Goal: Task Accomplishment & Management: Use online tool/utility

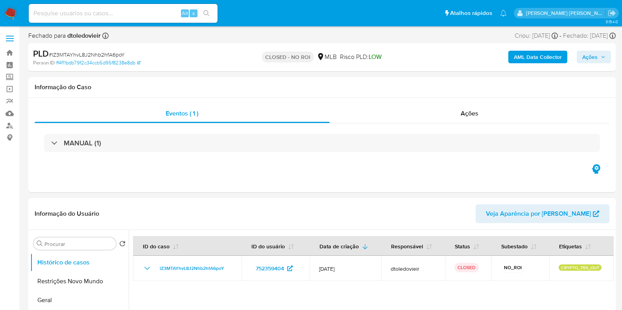
select select "10"
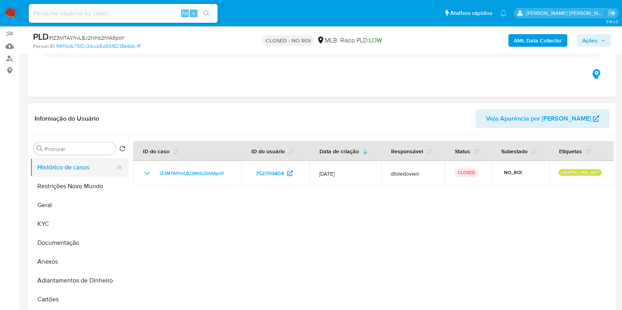
scroll to position [98, 0]
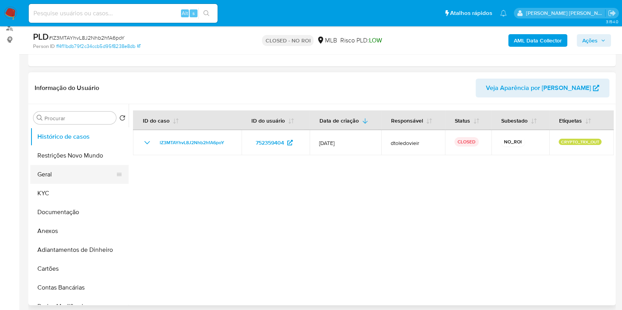
click at [54, 175] on button "Geral" at bounding box center [76, 174] width 92 height 19
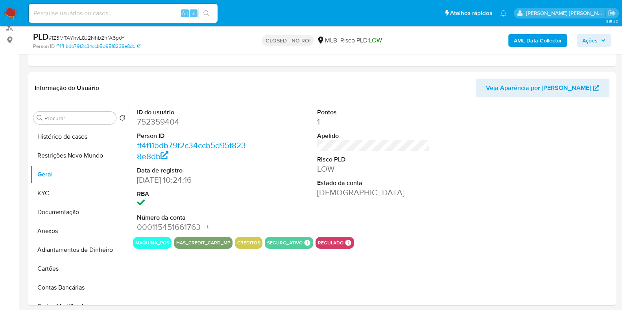
click at [171, 117] on dd "752359404" at bounding box center [193, 121] width 113 height 11
copy dd "752359404"
click at [130, 12] on input at bounding box center [123, 13] width 189 height 10
paste input "1056981676"
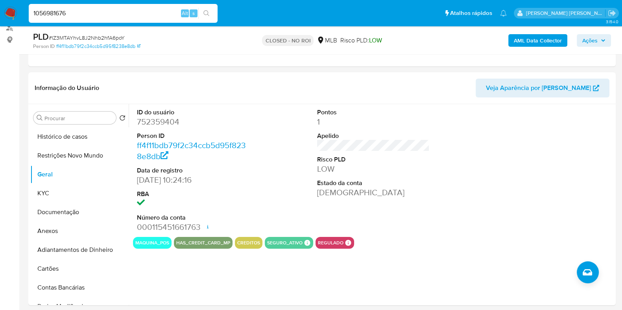
type input "1056981676"
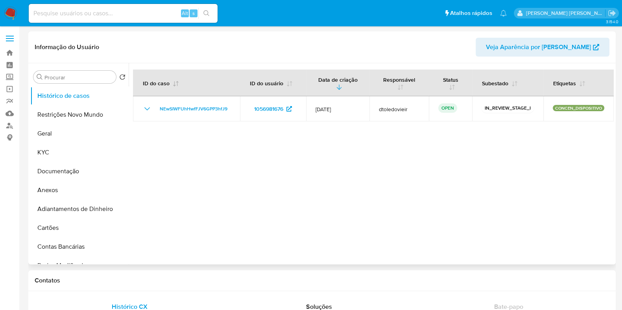
select select "10"
click at [159, 20] on div "Alt s" at bounding box center [123, 13] width 189 height 19
click at [156, 17] on input at bounding box center [123, 13] width 189 height 10
paste input "66730764"
type input "66730764"
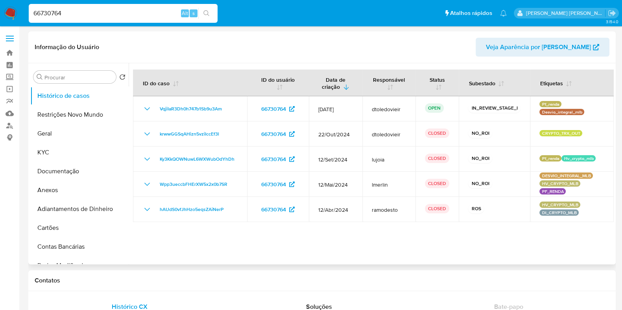
select select "10"
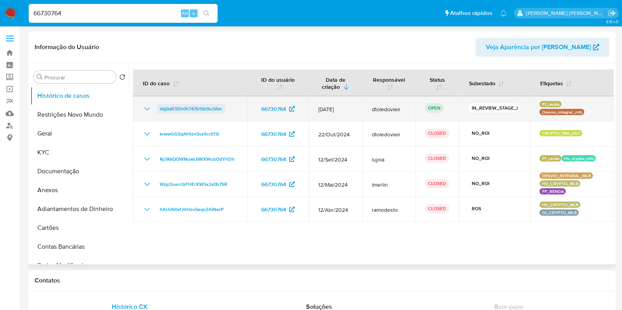
click at [210, 105] on span "VqjiIaR3Dh0h747b1Sb9u3Am" at bounding box center [191, 108] width 62 height 9
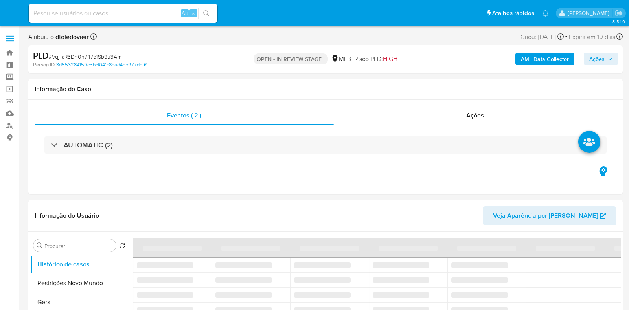
select select "10"
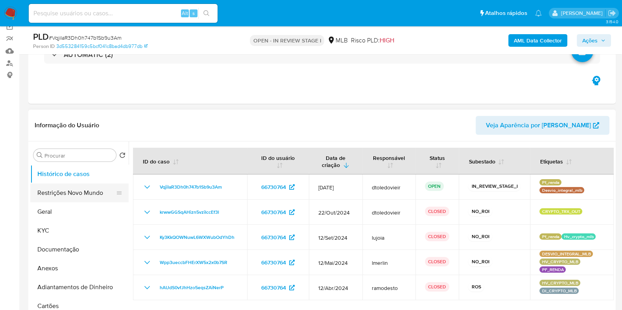
scroll to position [98, 0]
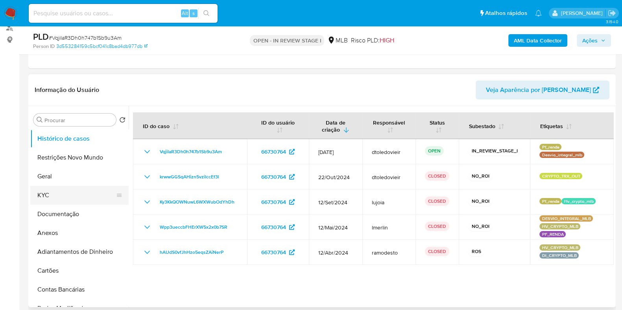
click at [63, 194] on button "KYC" at bounding box center [76, 195] width 92 height 19
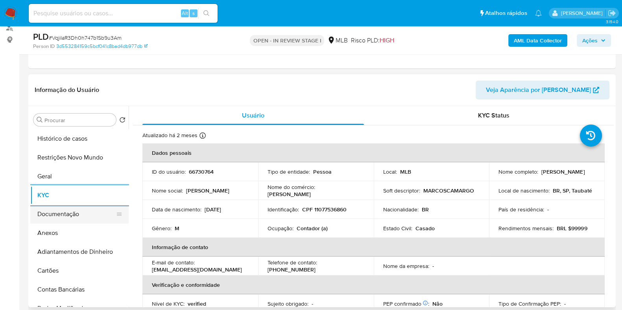
click at [68, 212] on button "Documentação" at bounding box center [76, 214] width 92 height 19
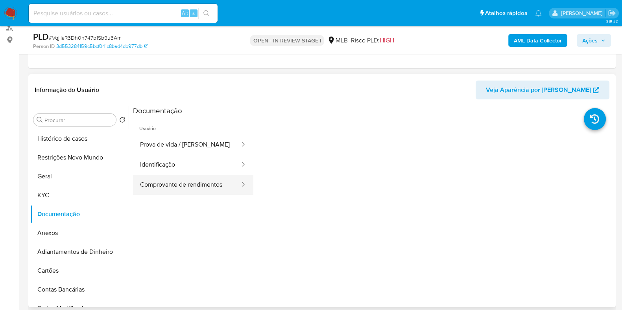
click at [172, 188] on button "Comprovante de rendimentos" at bounding box center [187, 185] width 108 height 20
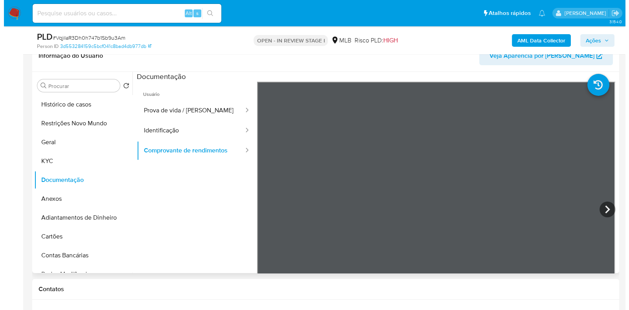
scroll to position [148, 0]
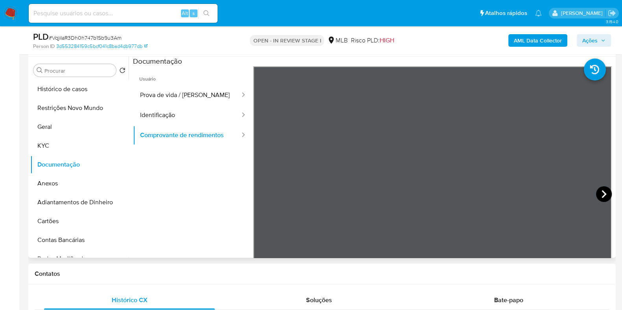
click at [599, 194] on icon at bounding box center [604, 194] width 16 height 16
drag, startPoint x: 84, startPoint y: 146, endPoint x: 110, endPoint y: 145, distance: 26.0
click at [83, 146] on button "KYC" at bounding box center [76, 146] width 92 height 19
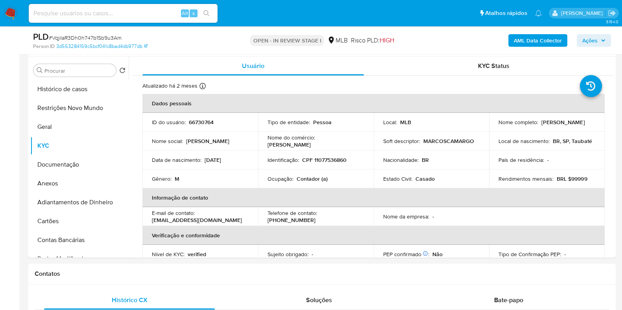
click at [307, 179] on p "Contador (a)" at bounding box center [312, 178] width 31 height 7
copy p "Contador"
click at [524, 35] on b "AML Data Collector" at bounding box center [538, 40] width 48 height 13
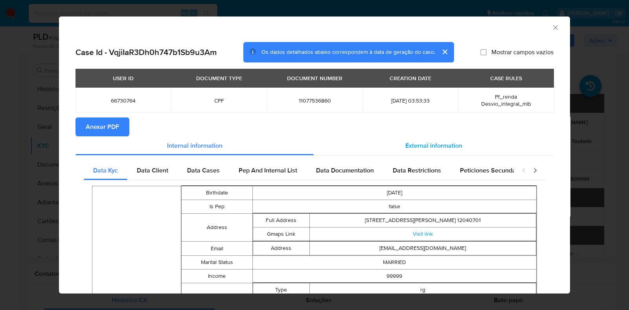
click at [428, 142] on span "External information" at bounding box center [434, 145] width 57 height 9
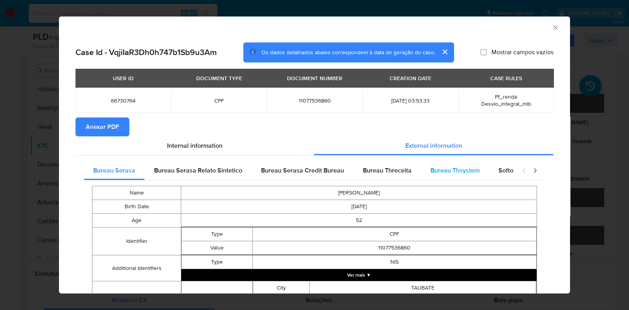
click at [450, 171] on span "Bureau Thsystem" at bounding box center [455, 170] width 49 height 9
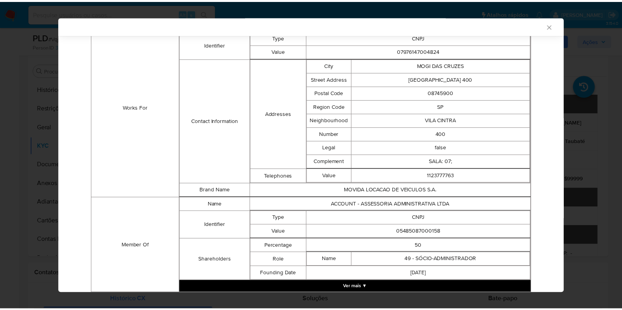
scroll to position [584, 0]
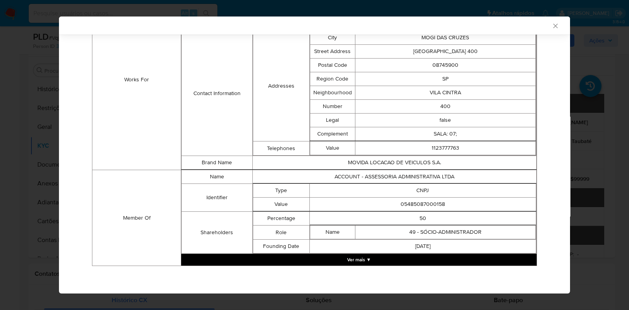
click at [407, 201] on td "05485087000158" at bounding box center [423, 205] width 227 height 14
copy td "05485087000158"
click at [20, 141] on div "AML Data Collector Case Id - VqjiIaR3Dh0h747b1Sb9u3Am Os dados detalhados abaix…" at bounding box center [314, 155] width 629 height 310
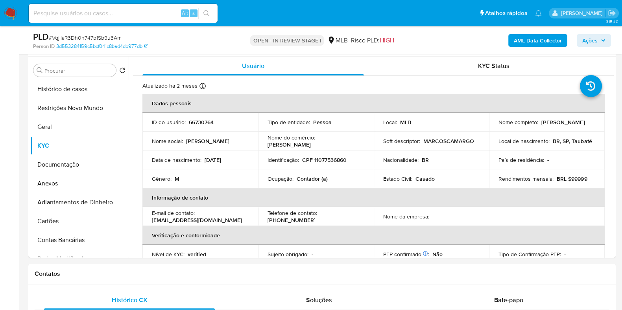
click at [598, 40] on span "Ações" at bounding box center [593, 40] width 23 height 11
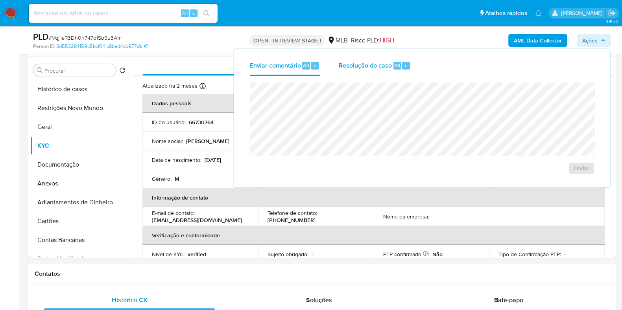
click at [362, 72] on div "Resolução do caso Alt r" at bounding box center [375, 65] width 72 height 20
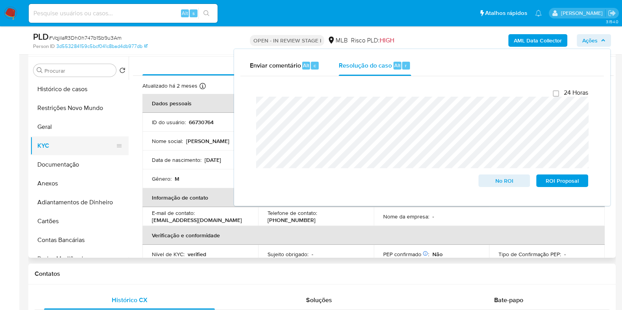
click at [67, 148] on button "KYC" at bounding box center [76, 146] width 92 height 19
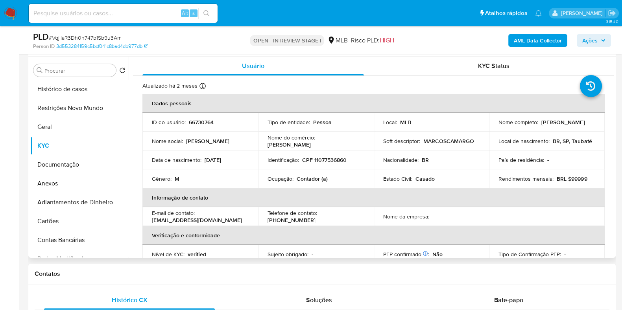
drag, startPoint x: 569, startPoint y: 125, endPoint x: 497, endPoint y: 125, distance: 72.8
click at [498, 125] on div "Nome completo : Marcos Maciel de Camargo" at bounding box center [546, 122] width 97 height 7
copy p "Marcos Maciel de Camargo"
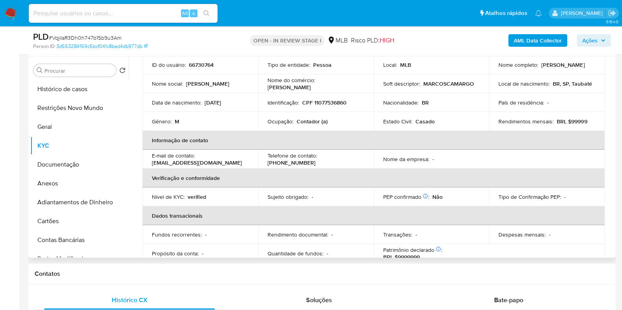
scroll to position [0, 0]
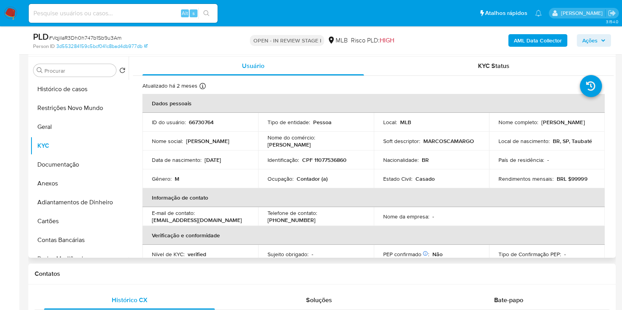
click at [332, 164] on p "CPF 11077536860" at bounding box center [324, 160] width 44 height 7
copy p "11077536860"
click at [83, 111] on button "Restrições Novo Mundo" at bounding box center [76, 108] width 92 height 19
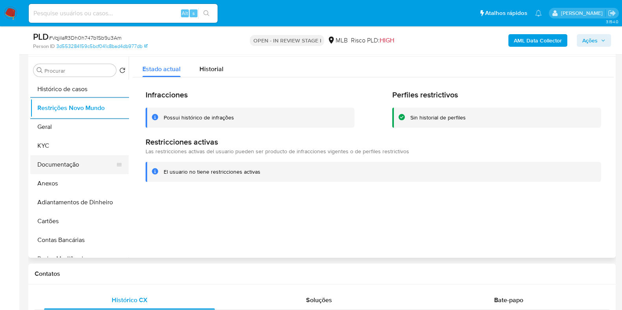
click at [75, 168] on button "Documentação" at bounding box center [76, 164] width 92 height 19
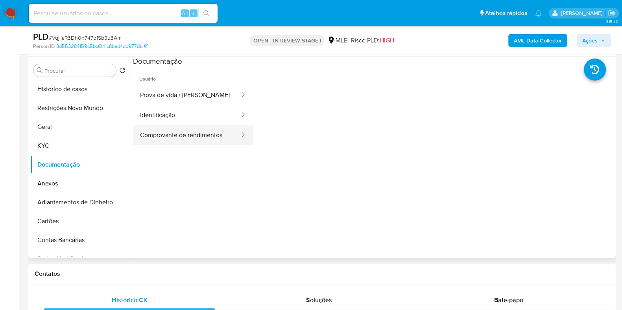
click at [186, 131] on button "Comprovante de rendimentos" at bounding box center [187, 136] width 108 height 20
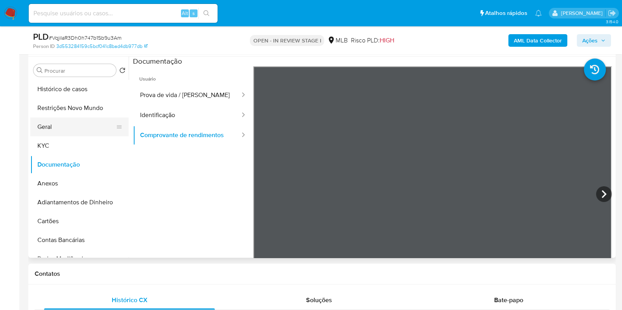
click at [61, 121] on button "Geral" at bounding box center [76, 127] width 92 height 19
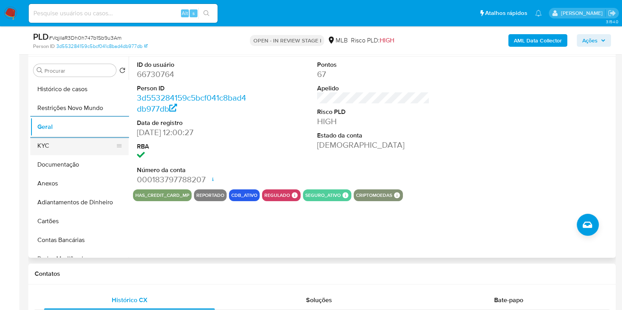
click at [67, 148] on button "KYC" at bounding box center [76, 146] width 92 height 19
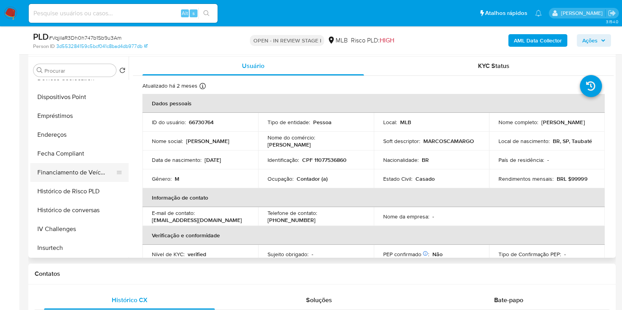
scroll to position [246, 0]
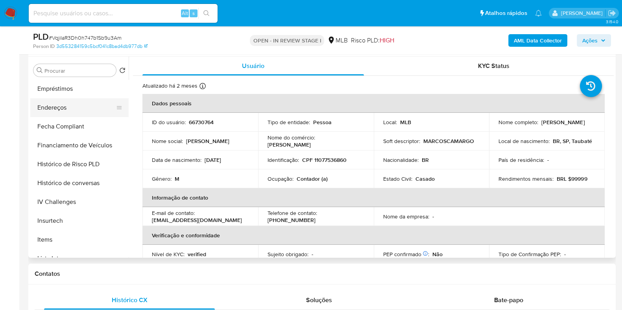
click at [84, 107] on button "Endereços" at bounding box center [76, 107] width 92 height 19
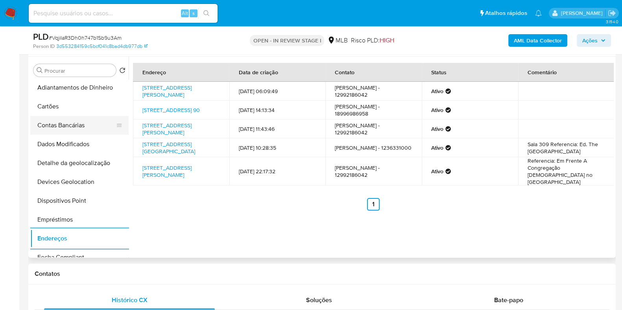
scroll to position [105, 0]
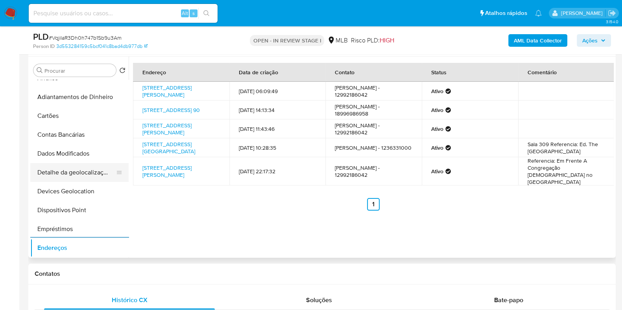
click at [73, 168] on button "Detalhe da geolocalização" at bounding box center [76, 172] width 92 height 19
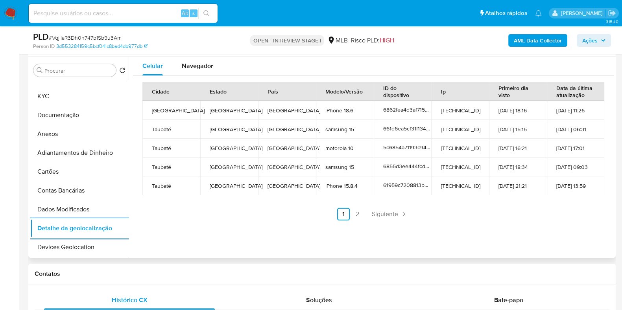
scroll to position [0, 0]
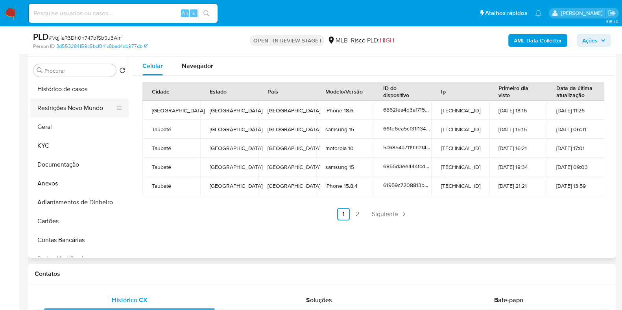
click at [89, 113] on button "Restrições Novo Mundo" at bounding box center [76, 108] width 92 height 19
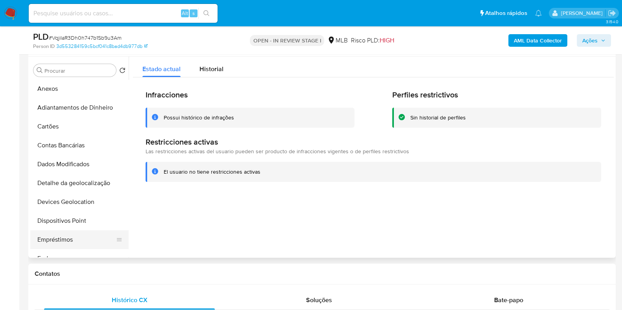
scroll to position [196, 0]
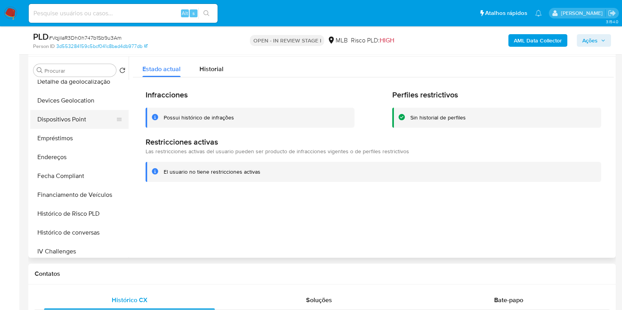
click at [87, 117] on button "Dispositivos Point" at bounding box center [76, 119] width 92 height 19
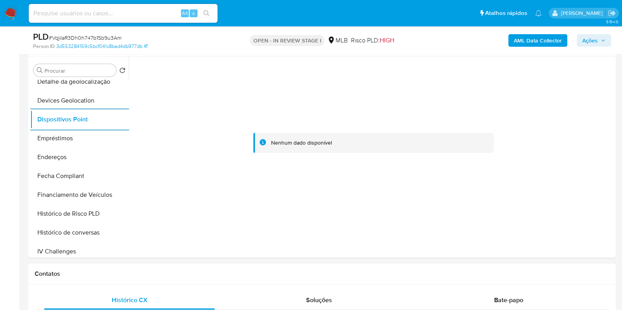
click at [547, 41] on b "AML Data Collector" at bounding box center [538, 40] width 48 height 13
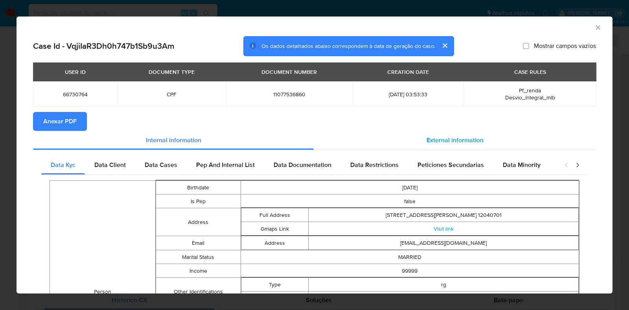
click at [449, 145] on div "External information" at bounding box center [455, 140] width 282 height 19
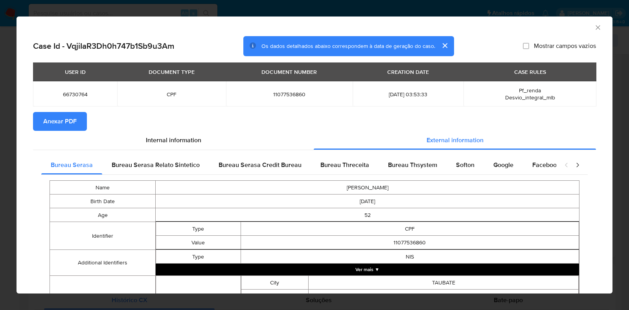
click at [82, 119] on button "Anexar PDF" at bounding box center [60, 121] width 54 height 19
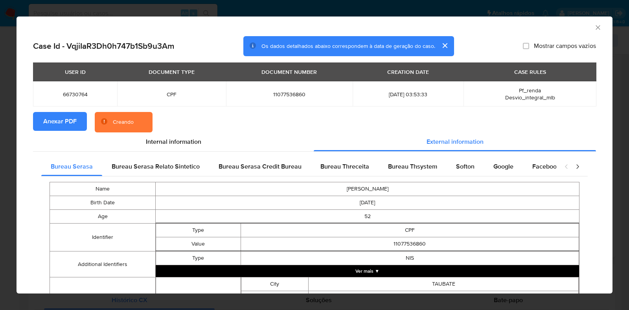
click at [0, 139] on div "AML Data Collector Case Id - VqjiIaR3Dh0h747b1Sb9u3Am Os dados detalhados abaix…" at bounding box center [314, 155] width 629 height 310
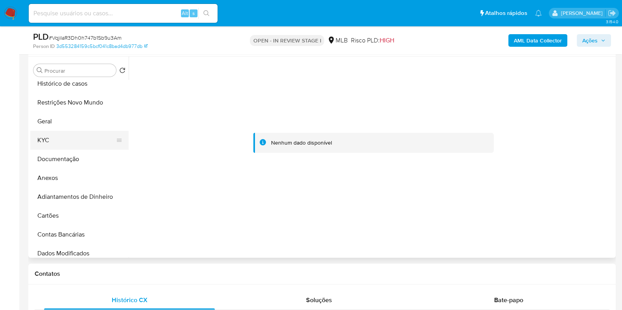
scroll to position [0, 0]
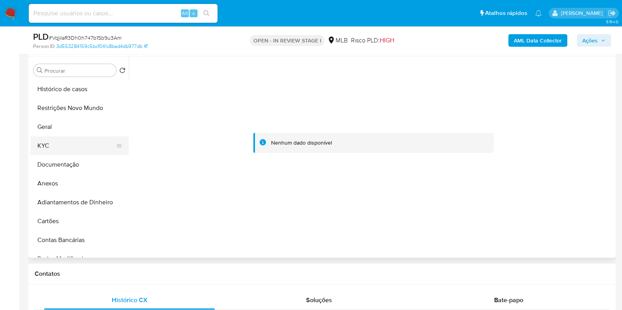
click at [66, 146] on button "KYC" at bounding box center [76, 146] width 92 height 19
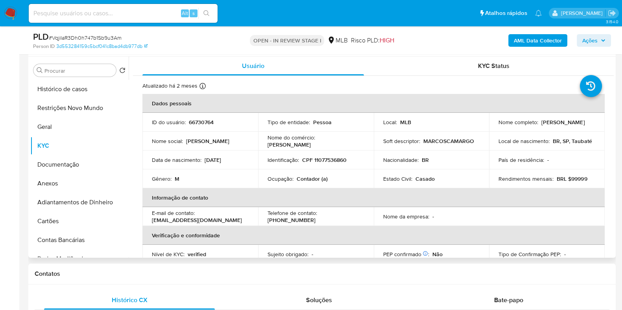
drag, startPoint x: 565, startPoint y: 123, endPoint x: 487, endPoint y: 128, distance: 78.4
click at [489, 128] on td "Nome completo : Marcos Maciel de Camargo" at bounding box center [547, 122] width 116 height 19
copy p "Marcos Maciel de Camargo"
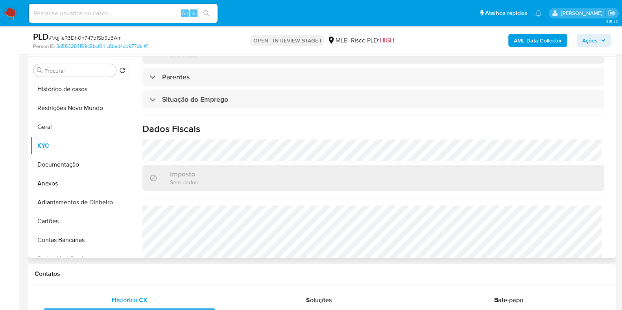
scroll to position [342, 0]
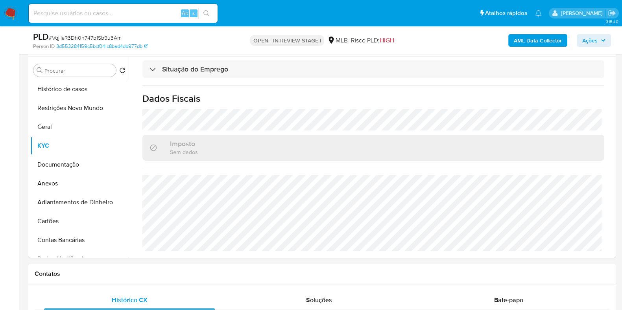
click at [586, 41] on span "Ações" at bounding box center [589, 40] width 15 height 13
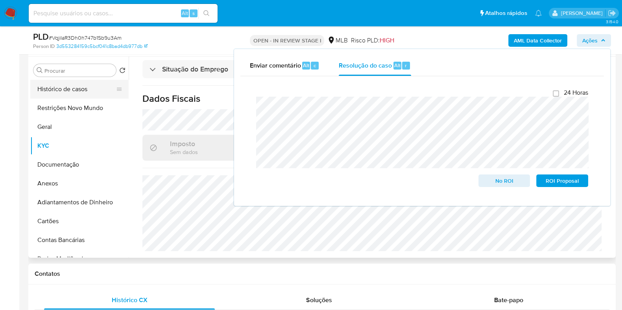
click at [65, 83] on button "Histórico de casos" at bounding box center [76, 89] width 92 height 19
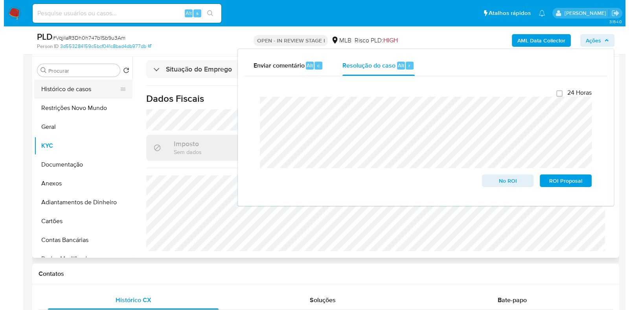
scroll to position [0, 0]
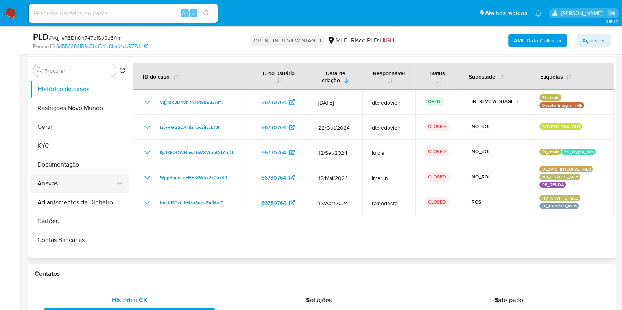
click at [64, 185] on button "Anexos" at bounding box center [76, 183] width 92 height 19
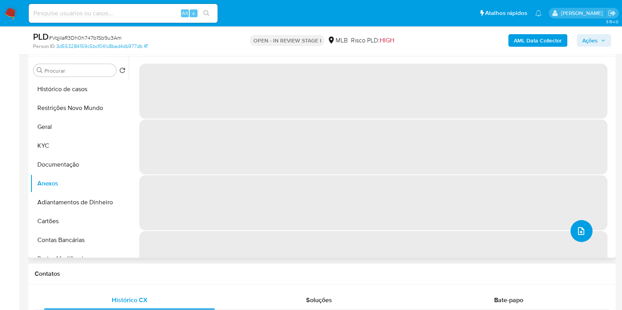
click at [581, 231] on icon "upload-file" at bounding box center [581, 231] width 6 height 8
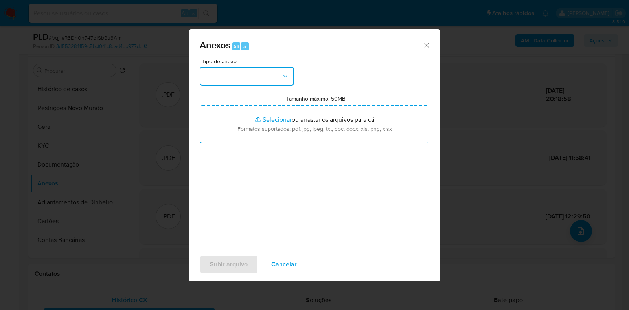
click at [272, 74] on button "button" at bounding box center [247, 76] width 94 height 19
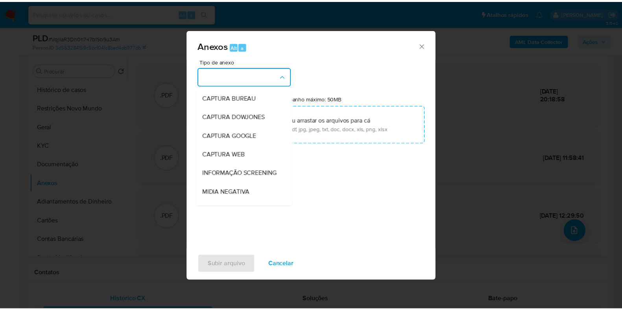
scroll to position [121, 0]
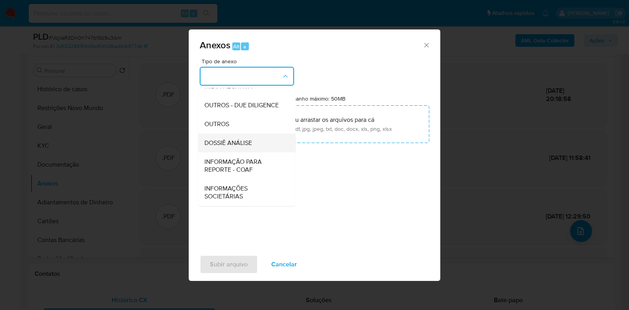
click at [244, 147] on span "DOSSIÊ ANÁLISE" at bounding box center [229, 143] width 48 height 8
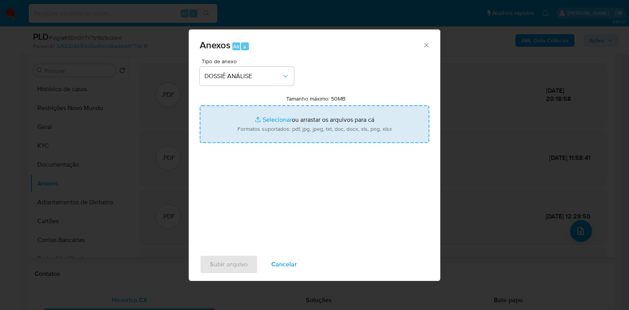
type input "C:\fakepath\2.ª SAR - CPF 11077536860 - MARCOS MACIEL DE CAMARGO.pdf"
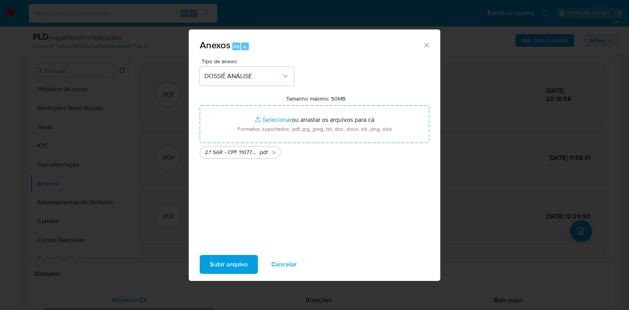
click at [230, 270] on span "Subir arquivo" at bounding box center [229, 264] width 38 height 17
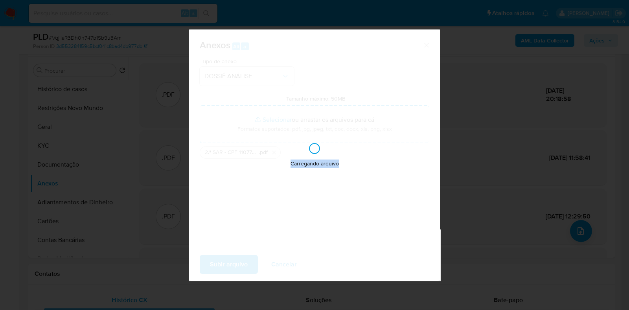
drag, startPoint x: 290, startPoint y: 166, endPoint x: 346, endPoint y: 166, distance: 55.9
click at [346, 166] on div "Carregando arquivo" at bounding box center [315, 156] width 252 height 252
click at [343, 165] on div "Carregando arquivo" at bounding box center [315, 156] width 252 height 252
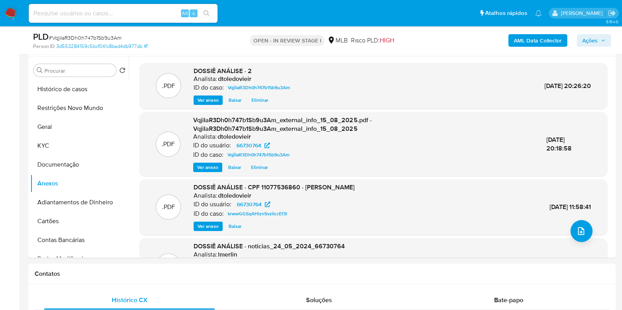
click at [591, 41] on span "Ações" at bounding box center [589, 40] width 15 height 13
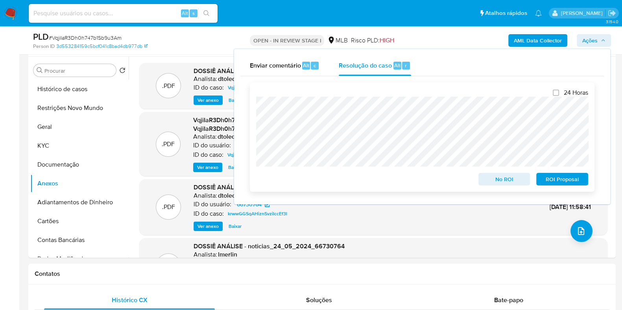
click at [555, 178] on span "ROI Proposal" at bounding box center [562, 179] width 41 height 11
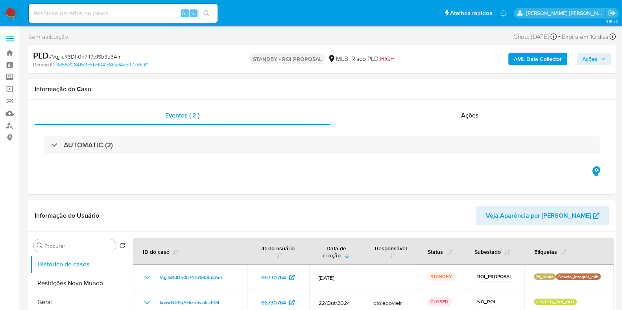
select select "10"
click at [12, 11] on img at bounding box center [10, 13] width 13 height 13
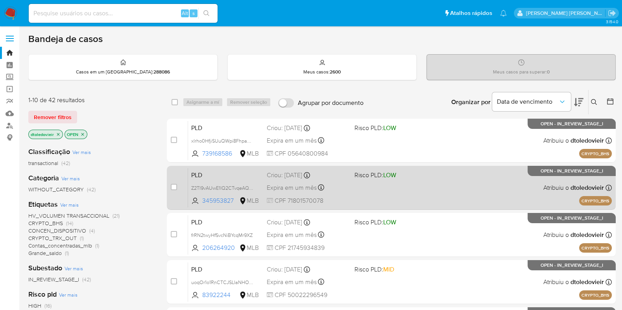
click at [350, 203] on div "PLD Z2TI9vAUwE1lQ2CTvqeAQR5F 345953827 MLB Risco PLD: LOW Criou: 14/08/2025 Cri…" at bounding box center [400, 188] width 424 height 40
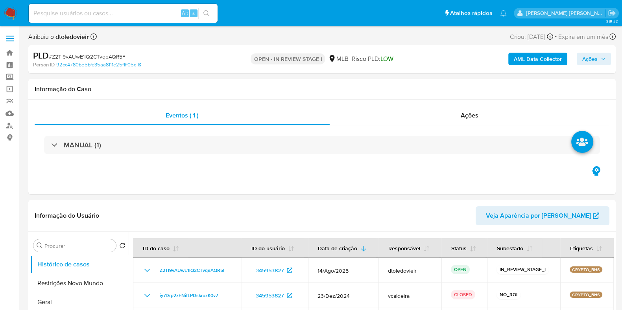
select select "10"
